Goal: Task Accomplishment & Management: Manage account settings

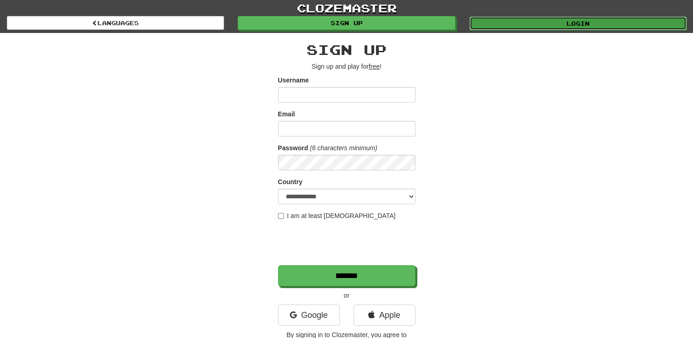
click at [551, 26] on link "Login" at bounding box center [577, 23] width 217 height 14
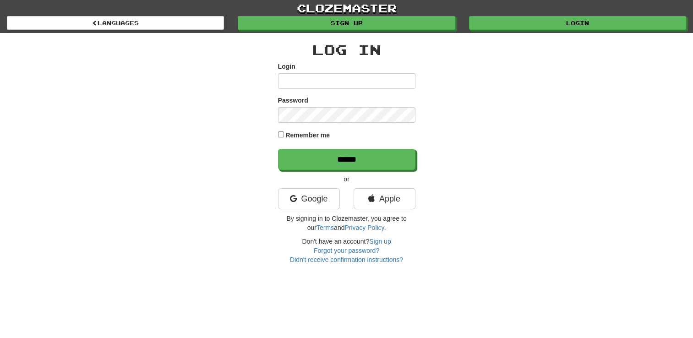
click at [375, 82] on input "Login" at bounding box center [346, 81] width 137 height 16
type input "**********"
click at [278, 149] on input "******" at bounding box center [346, 159] width 137 height 21
